Goal: Task Accomplishment & Management: Manage account settings

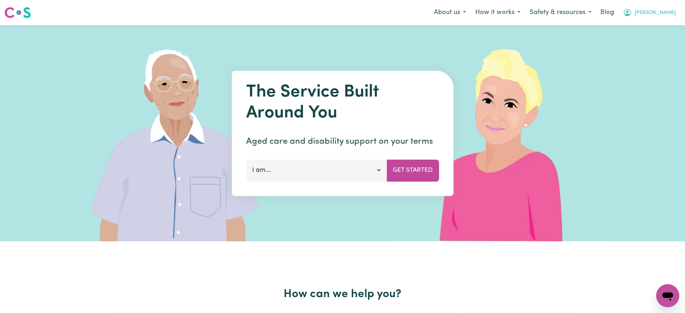
click at [632, 14] on icon "My Account" at bounding box center [627, 12] width 9 height 9
click at [641, 30] on link "Admin Dashboard" at bounding box center [651, 28] width 57 height 14
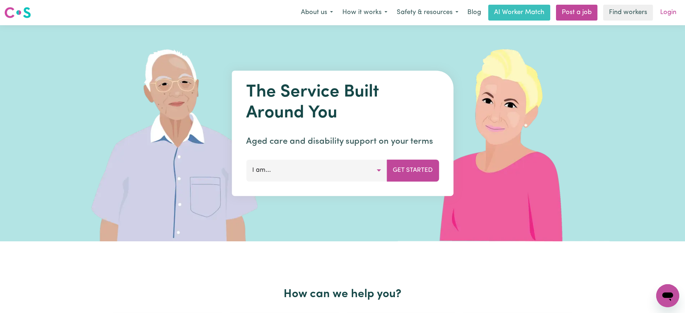
click at [661, 12] on link "Login" at bounding box center [668, 13] width 25 height 16
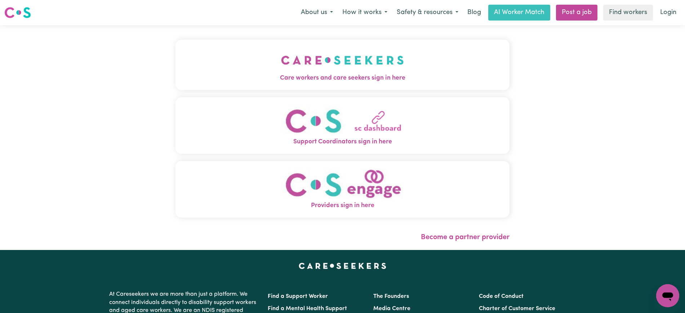
click at [303, 72] on img "Care workers and care seekers sign in here" at bounding box center [342, 60] width 123 height 27
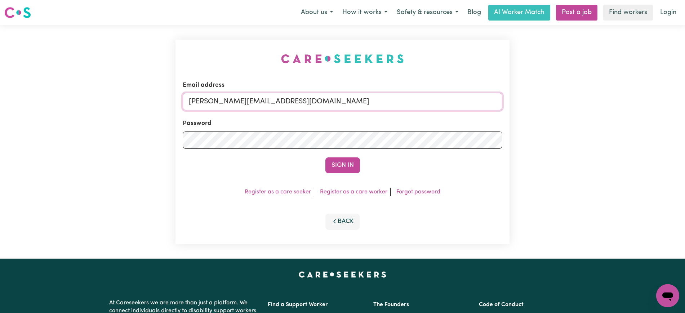
click at [335, 99] on input "[PERSON_NAME][EMAIL_ADDRESS][DOMAIN_NAME]" at bounding box center [343, 101] width 320 height 17
drag, startPoint x: 231, startPoint y: 102, endPoint x: 600, endPoint y: 103, distance: 369.3
click at [600, 103] on div "Email address [EMAIL_ADDRESS][DOMAIN_NAME] Password Sign In Register as a care …" at bounding box center [342, 141] width 685 height 233
type input "[EMAIL_ADDRESS][DOMAIN_NAME]"
click at [325, 157] on button "Sign In" at bounding box center [342, 165] width 35 height 16
